Goal: Find specific page/section: Locate a particular part of the current website

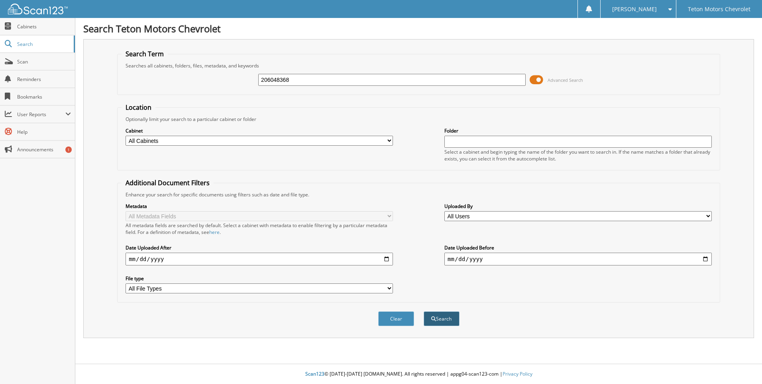
type input "206048368"
click at [451, 320] on button "Search" at bounding box center [442, 318] width 36 height 15
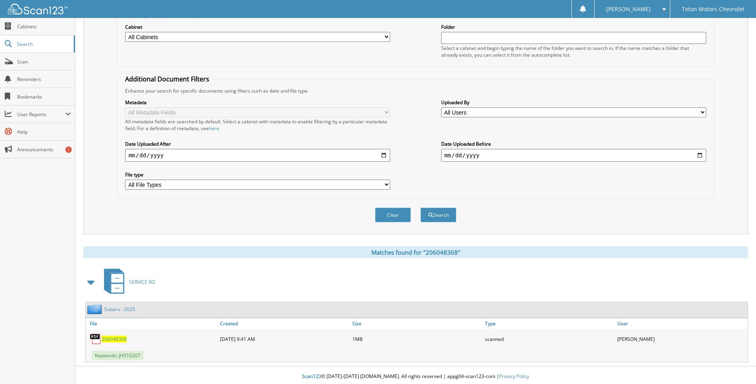
scroll to position [106, 0]
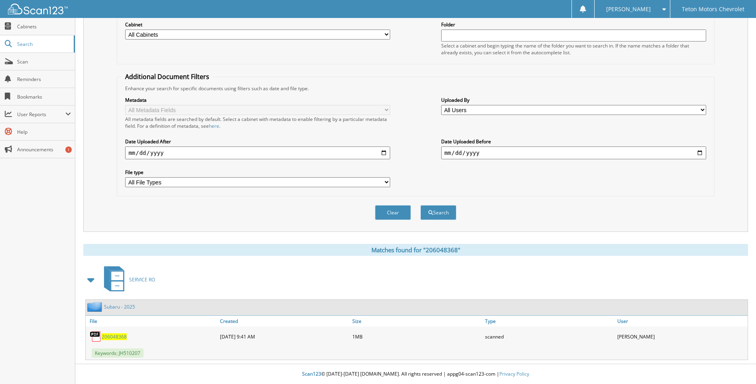
click at [111, 337] on span "206048368" at bounding box center [114, 336] width 25 height 7
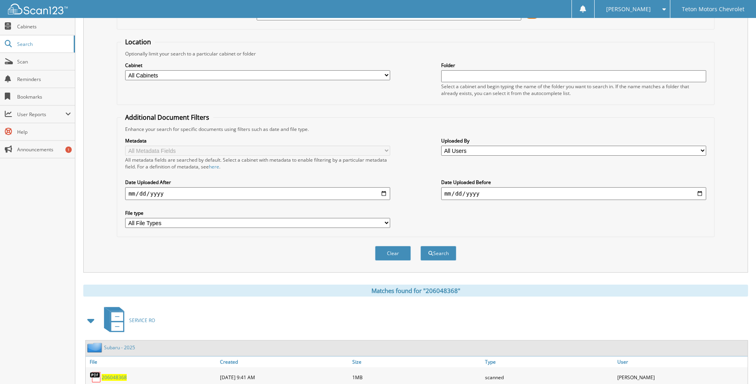
scroll to position [0, 0]
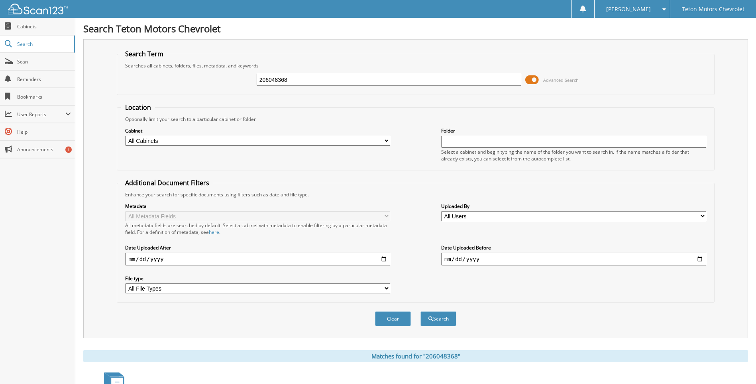
click at [309, 81] on input "206048368" at bounding box center [389, 80] width 265 height 12
type input "206048369"
click at [421, 311] on button "Search" at bounding box center [439, 318] width 36 height 15
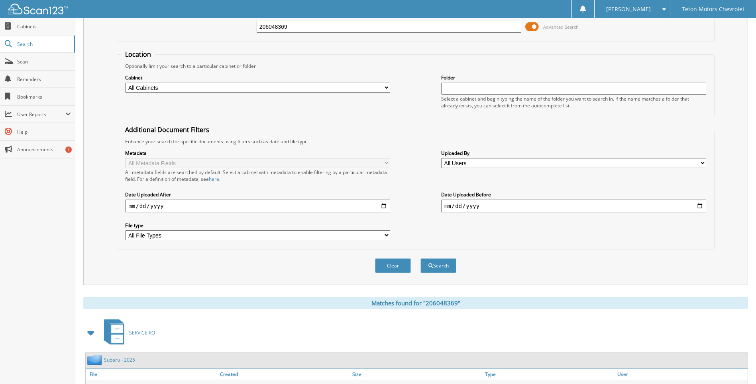
scroll to position [106, 0]
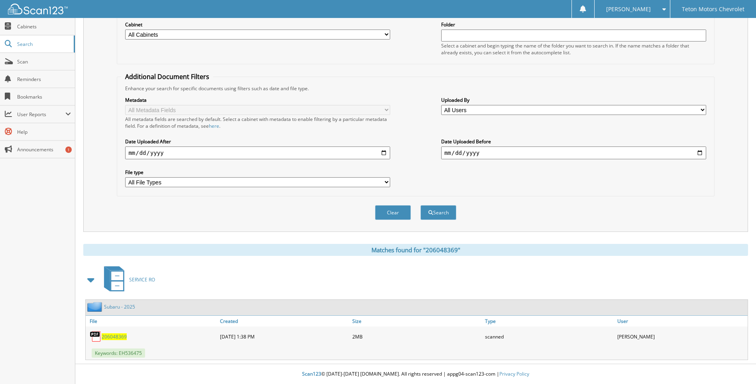
click at [124, 334] on span "206048369" at bounding box center [114, 336] width 25 height 7
click at [114, 335] on span "206048369" at bounding box center [114, 336] width 25 height 7
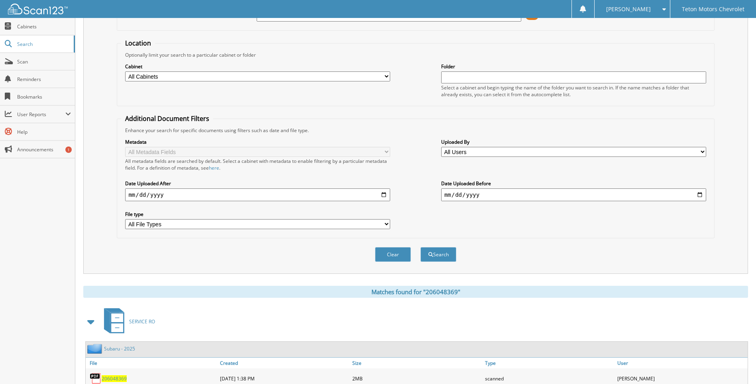
scroll to position [0, 0]
